Goal: Transaction & Acquisition: Download file/media

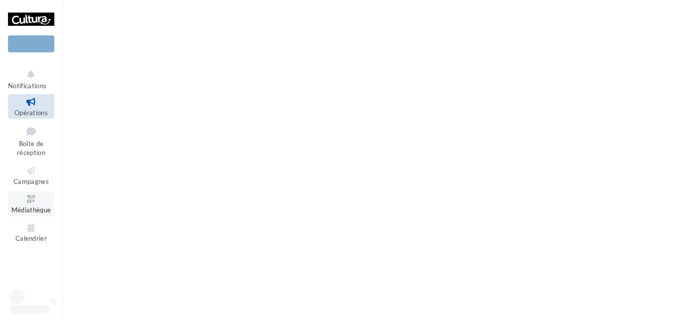
click at [41, 206] on span "Médiathèque" at bounding box center [31, 210] width 40 height 8
click at [20, 201] on icon at bounding box center [31, 198] width 40 height 11
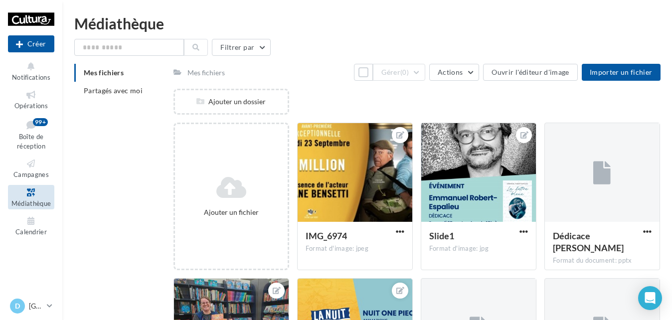
click at [36, 194] on icon at bounding box center [31, 192] width 40 height 11
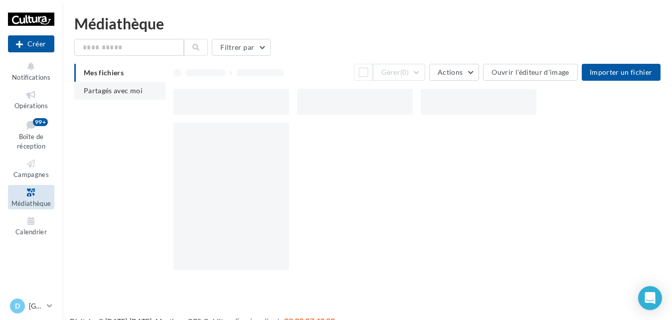
click at [118, 89] on span "Partagés avec moi" at bounding box center [113, 90] width 59 height 8
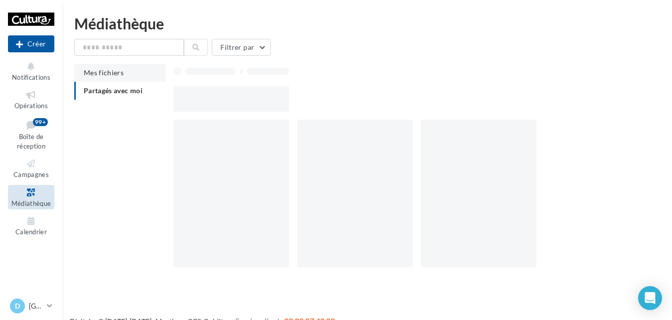
click at [113, 68] on li "Mes fichiers" at bounding box center [119, 73] width 91 height 18
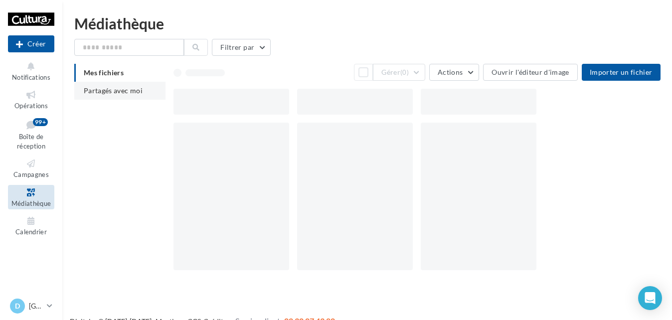
click at [130, 96] on li "Partagés avec moi" at bounding box center [119, 91] width 91 height 18
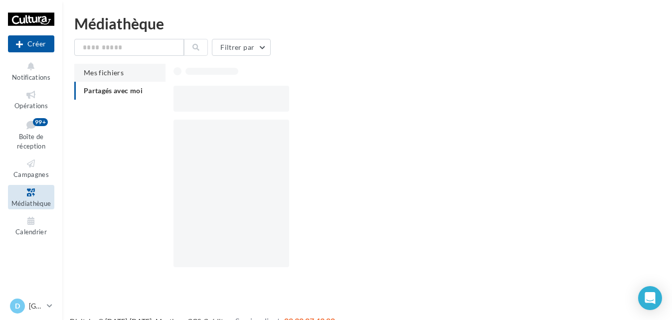
click at [116, 73] on span "Mes fichiers" at bounding box center [104, 72] width 40 height 8
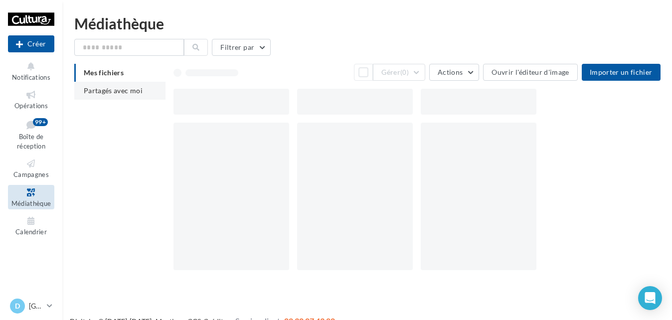
click at [132, 89] on span "Partagés avec moi" at bounding box center [113, 90] width 59 height 8
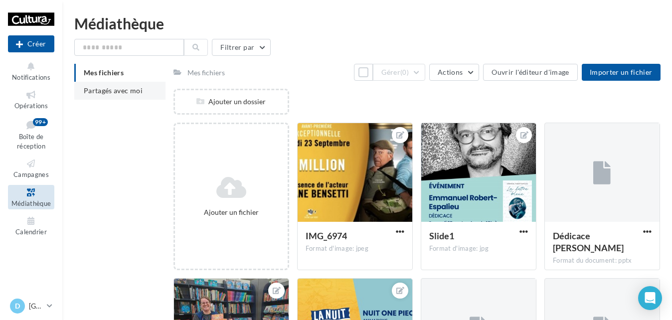
click at [95, 87] on span "Partagés avec moi" at bounding box center [113, 90] width 59 height 8
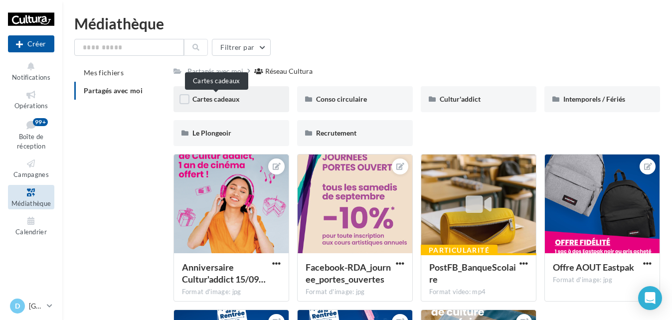
click at [233, 101] on span "Cartes cadeaux" at bounding box center [215, 99] width 47 height 8
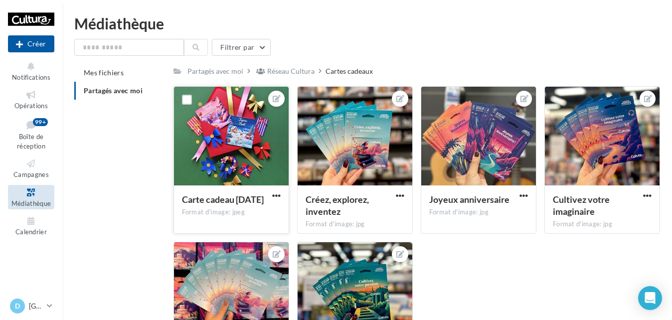
click at [276, 200] on button "button" at bounding box center [276, 196] width 12 height 10
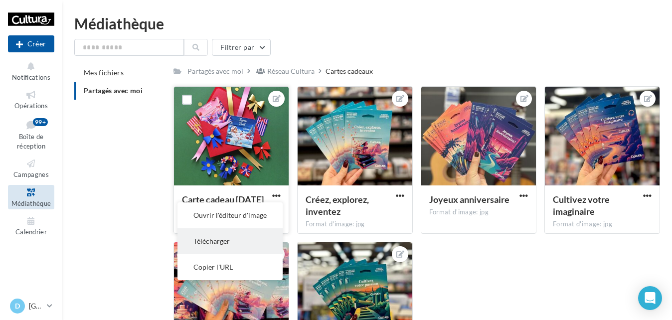
click at [215, 239] on button "Télécharger" at bounding box center [229, 241] width 105 height 26
